Goal: Transaction & Acquisition: Purchase product/service

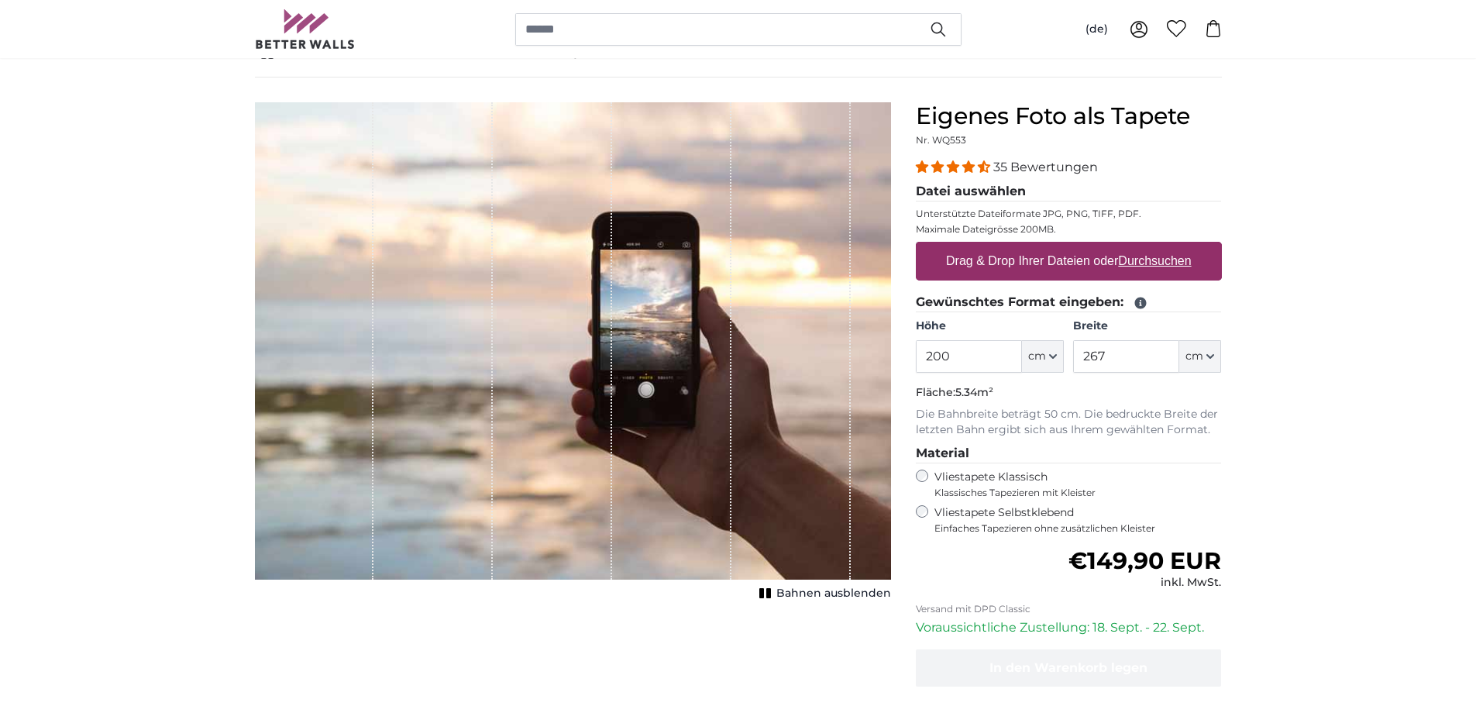
scroll to position [155, 0]
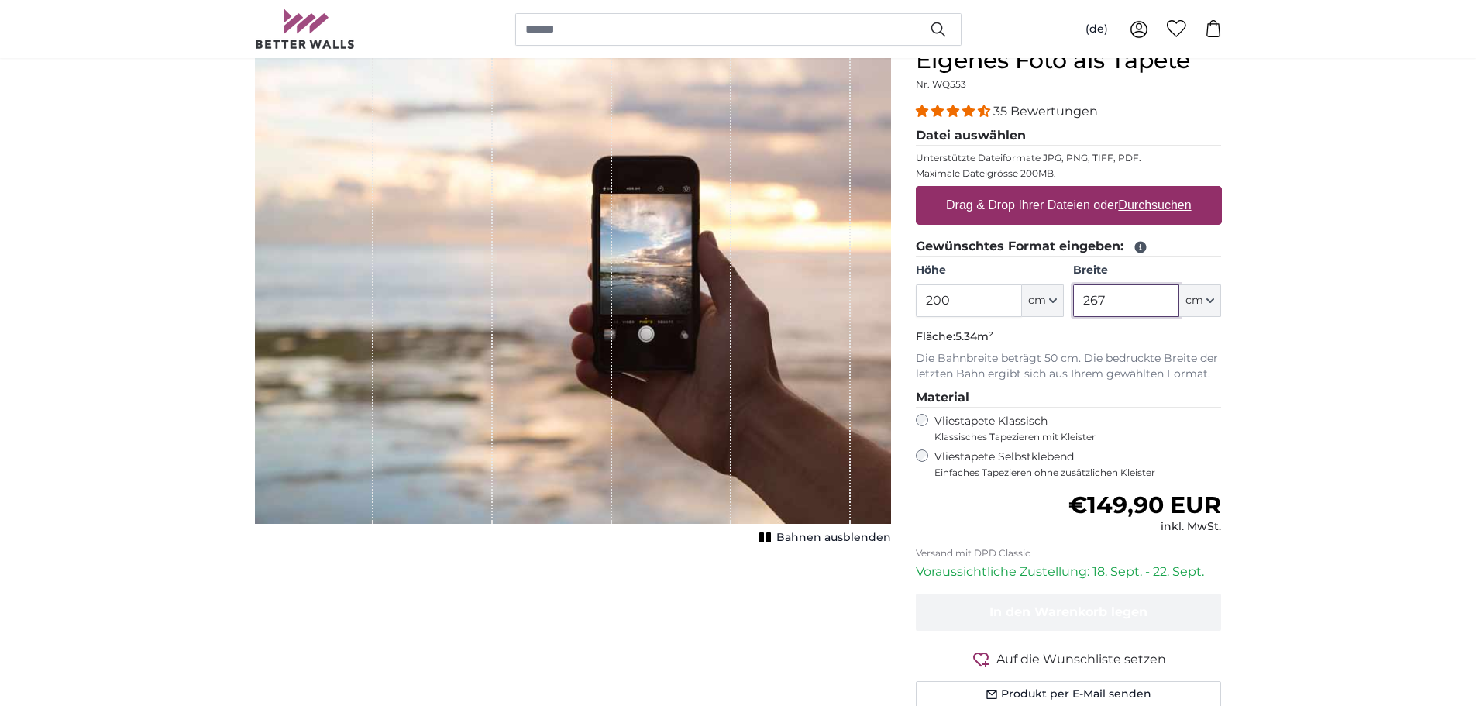
click at [1126, 307] on input "267" at bounding box center [1126, 300] width 106 height 33
click at [1219, 303] on button "cm" at bounding box center [1200, 300] width 42 height 33
click at [1110, 301] on input "267" at bounding box center [1126, 300] width 106 height 33
drag, startPoint x: 1126, startPoint y: 298, endPoint x: 1031, endPoint y: 298, distance: 95.3
click at [1031, 298] on div "Höhe 200 ft cm Centimeter (cm) Inches (inch) Feet (ft. in.) Breite 267 ft cm Ce…" at bounding box center [1069, 290] width 306 height 54
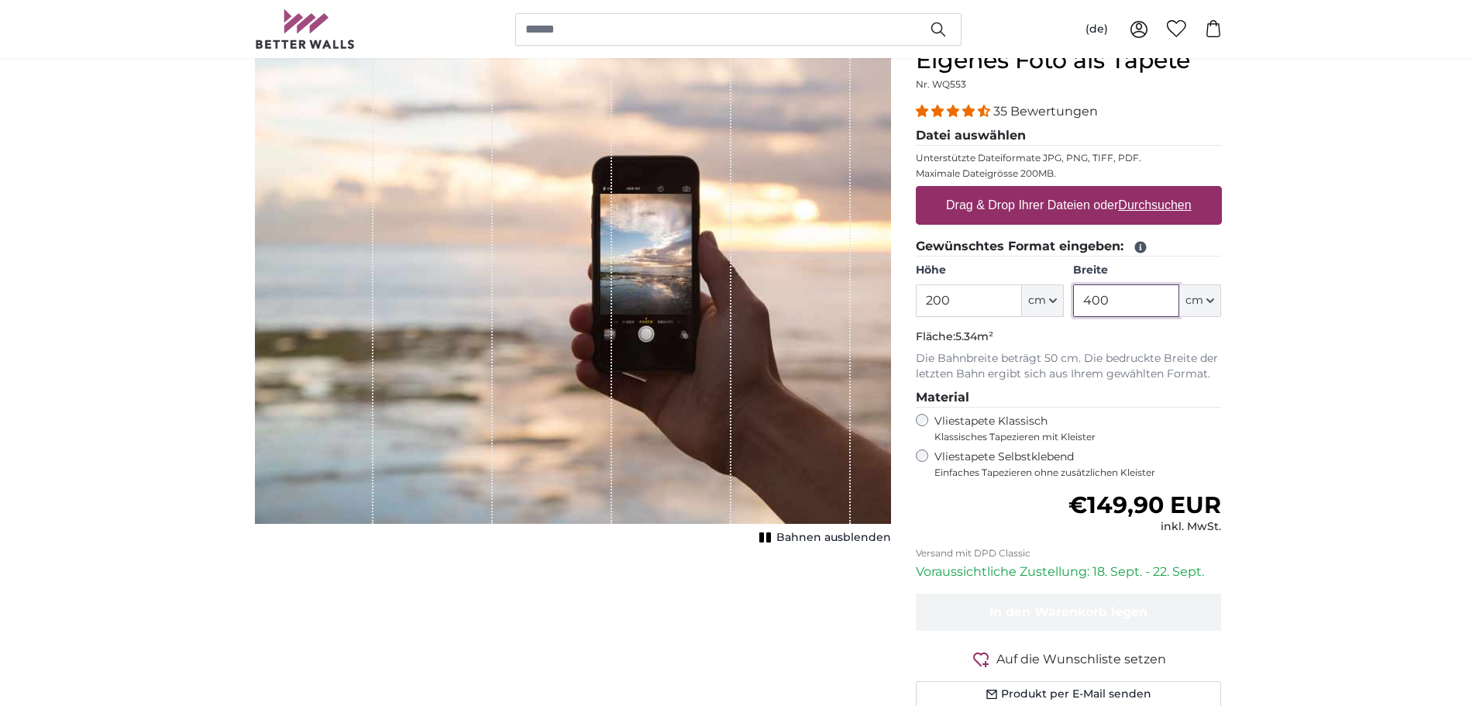
type input "400"
drag, startPoint x: 949, startPoint y: 301, endPoint x: 922, endPoint y: 301, distance: 27.1
click at [922, 301] on input "200" at bounding box center [969, 300] width 106 height 33
type input "300"
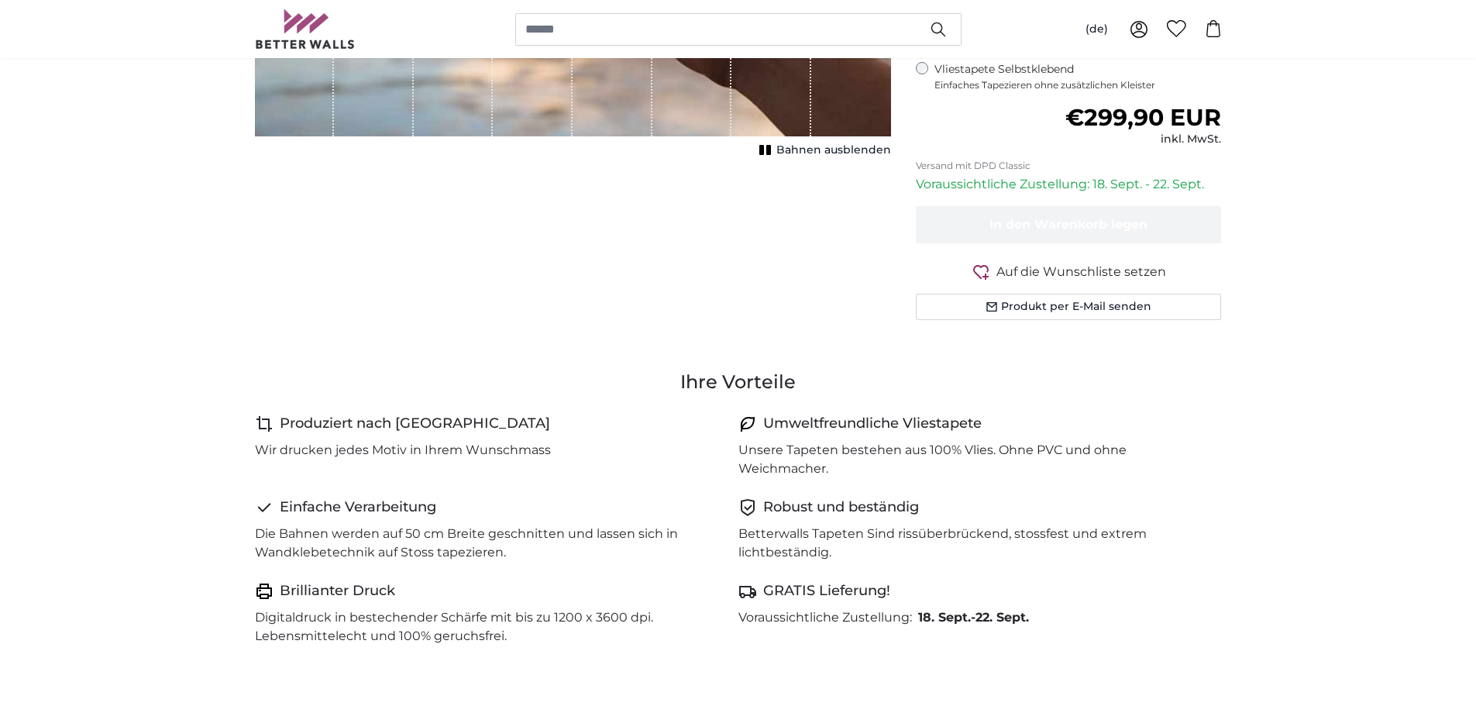
scroll to position [620, 0]
